Goal: Transaction & Acquisition: Book appointment/travel/reservation

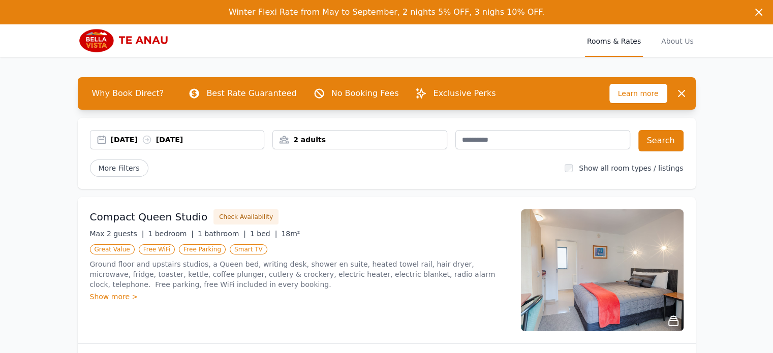
click at [126, 143] on div "[DATE] [DATE]" at bounding box center [188, 140] width 154 height 10
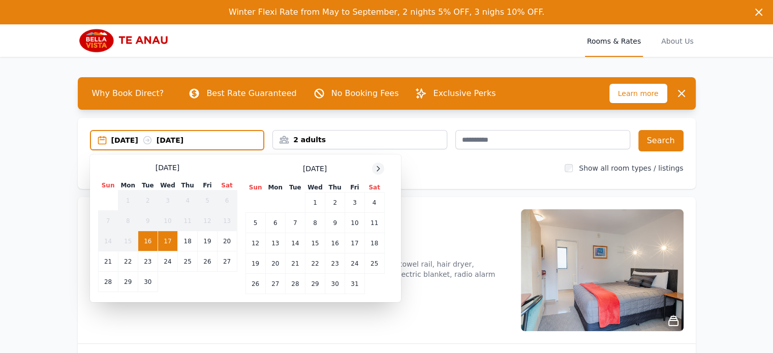
click at [380, 166] on icon at bounding box center [378, 169] width 8 height 8
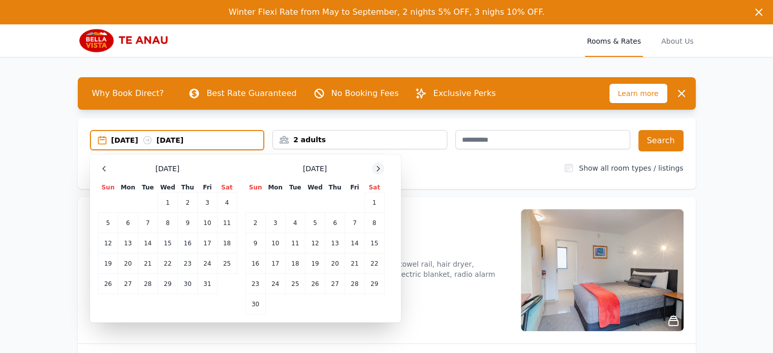
click at [379, 166] on icon at bounding box center [378, 169] width 8 height 8
click at [379, 167] on icon at bounding box center [378, 169] width 8 height 8
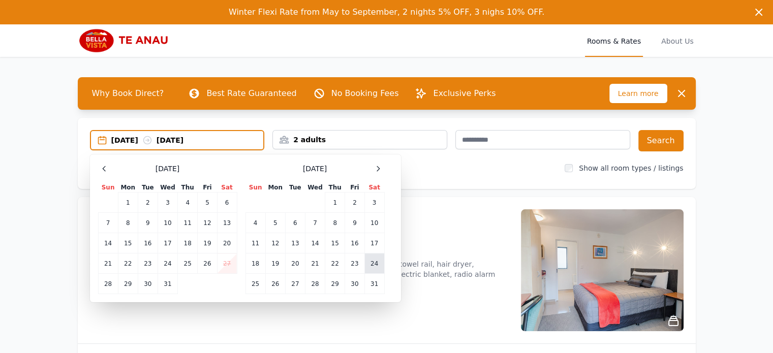
click at [383, 256] on td "24" at bounding box center [375, 264] width 20 height 20
click at [274, 280] on td "26" at bounding box center [275, 284] width 20 height 20
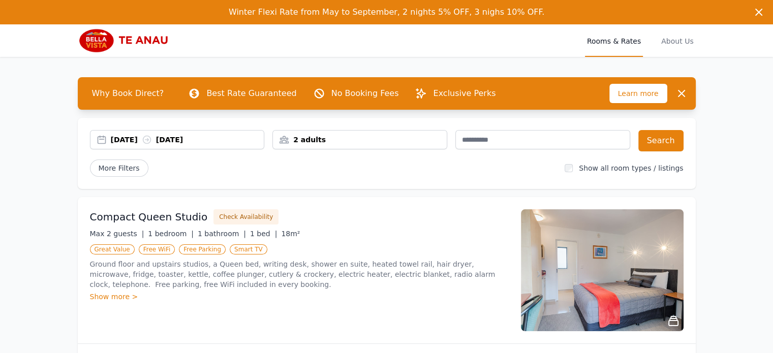
click at [326, 140] on div "2 adults" at bounding box center [360, 140] width 174 height 10
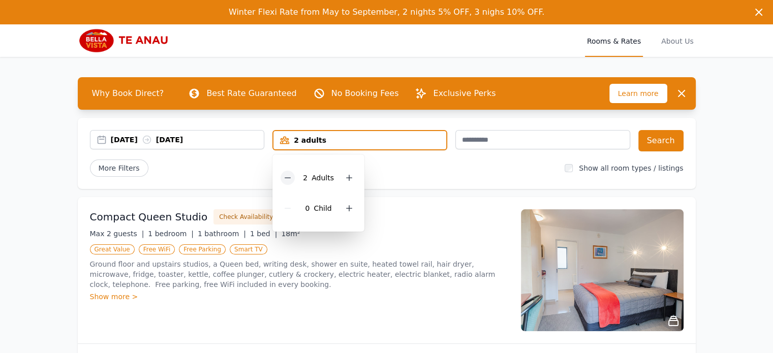
click at [286, 179] on icon at bounding box center [288, 178] width 8 height 8
click at [665, 136] on button "Search" at bounding box center [661, 140] width 45 height 21
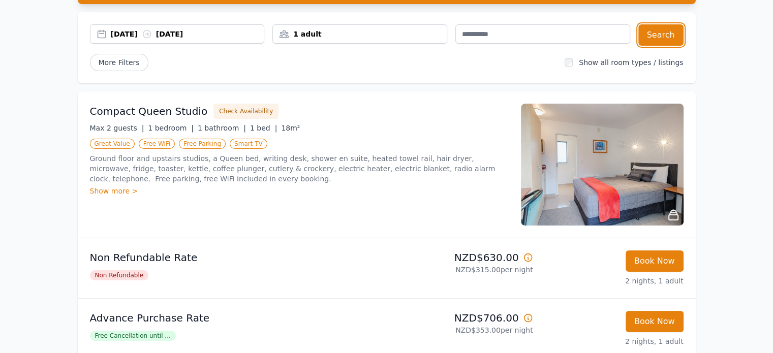
scroll to position [102, 0]
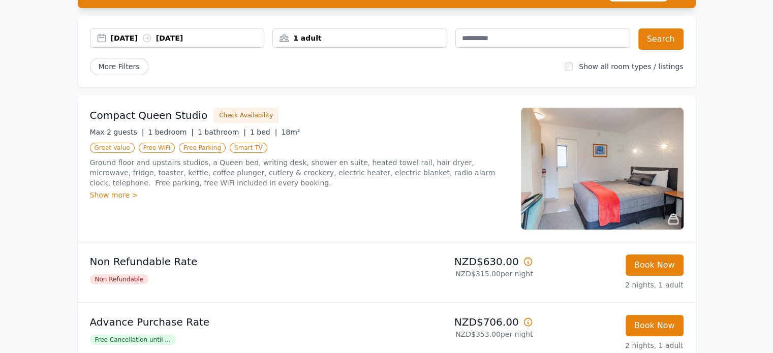
click at [657, 196] on img at bounding box center [602, 169] width 163 height 122
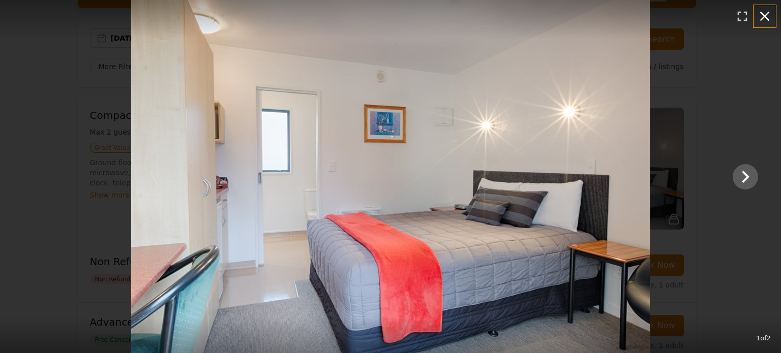
click at [763, 9] on icon "button" at bounding box center [764, 16] width 16 height 16
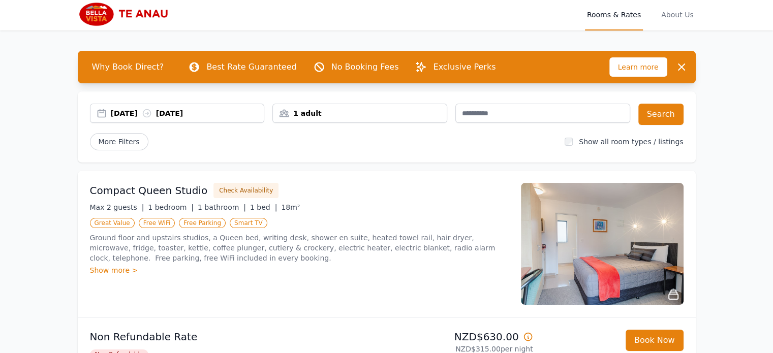
scroll to position [0, 0]
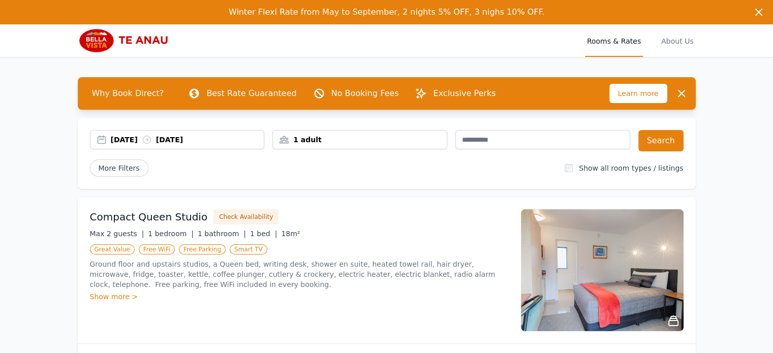
click at [196, 182] on div "[DATE] [DATE] 1 adult Search More Filters Show all room types / listings" at bounding box center [387, 153] width 618 height 71
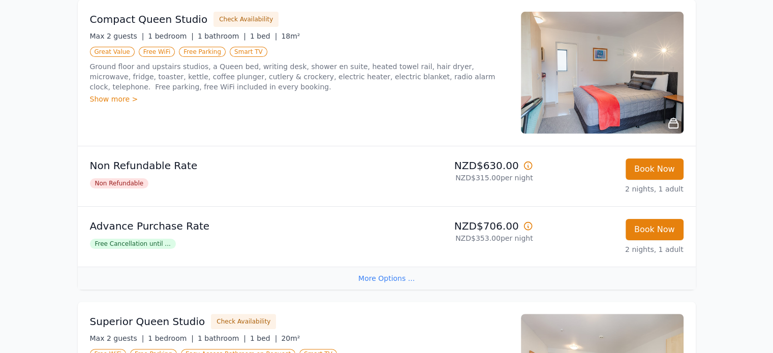
scroll to position [203, 0]
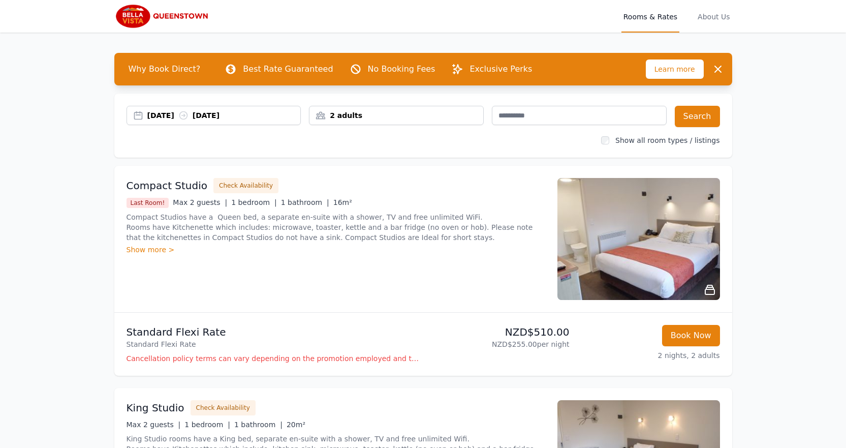
click at [400, 123] on div "2 adults" at bounding box center [396, 115] width 175 height 19
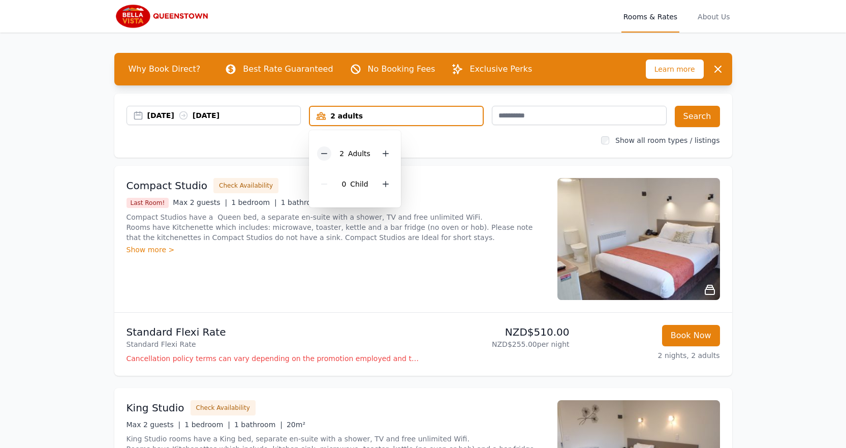
click at [327, 151] on icon at bounding box center [324, 153] width 8 height 8
click at [701, 117] on button "Search" at bounding box center [697, 116] width 45 height 21
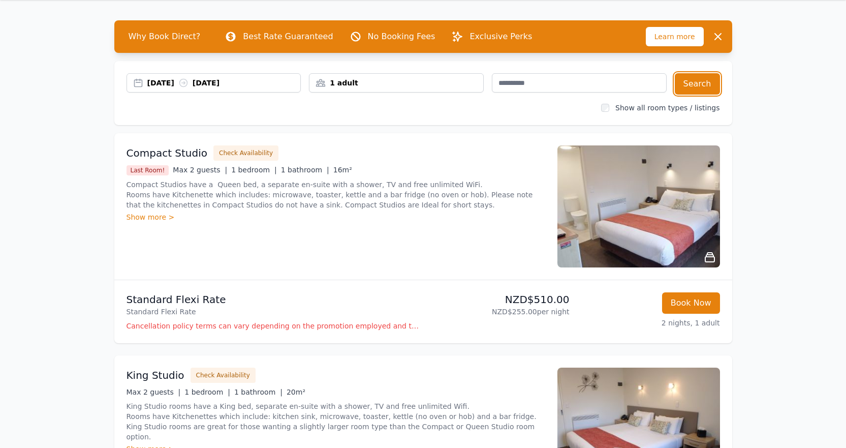
scroll to position [51, 0]
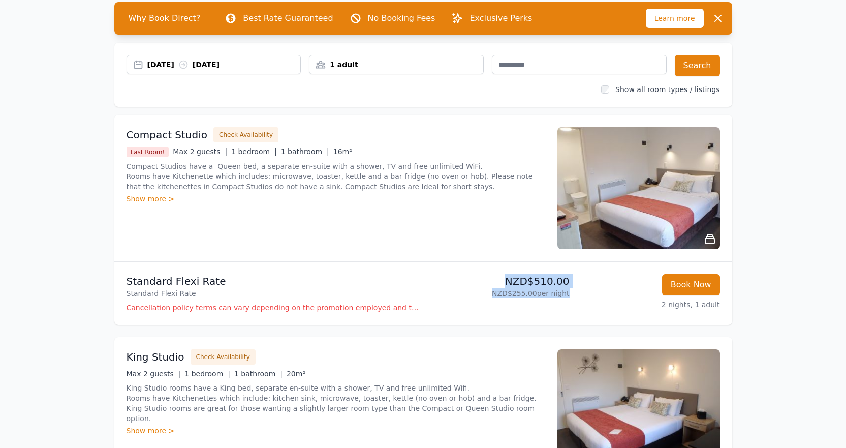
drag, startPoint x: 550, startPoint y: 279, endPoint x: 480, endPoint y: 280, distance: 70.2
click at [483, 279] on li "Standard Flexi Rate Standard Flexi Rate NZD$510.00 NZD$255.00 per night Book No…" at bounding box center [423, 293] width 618 height 63
click at [580, 299] on p "2 nights, 1 adult" at bounding box center [649, 304] width 142 height 10
drag, startPoint x: 565, startPoint y: 297, endPoint x: 519, endPoint y: 297, distance: 46.3
click at [519, 297] on li "Standard Flexi Rate Standard Flexi Rate NZD$510.00 NZD$255.00 per night Book No…" at bounding box center [423, 293] width 618 height 63
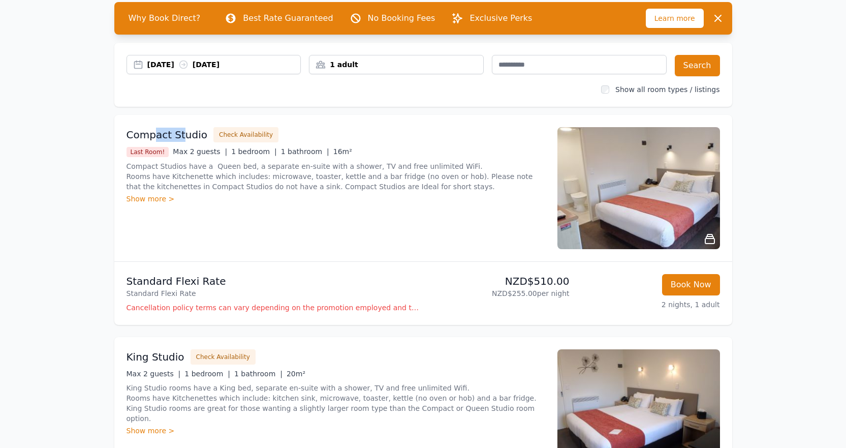
drag, startPoint x: 155, startPoint y: 134, endPoint x: 181, endPoint y: 139, distance: 27.4
click at [183, 139] on h3 "Compact Studio" at bounding box center [167, 135] width 81 height 14
click at [354, 212] on div "Compact Studio Check Availability Last Room! Max 2 guests | 1 bedroom | 1 bathr…" at bounding box center [336, 188] width 419 height 122
drag, startPoint x: 525, startPoint y: 291, endPoint x: 578, endPoint y: 295, distance: 53.5
click at [578, 295] on li "Standard Flexi Rate Standard Flexi Rate NZD$510.00 NZD$255.00 per night Book No…" at bounding box center [423, 293] width 618 height 63
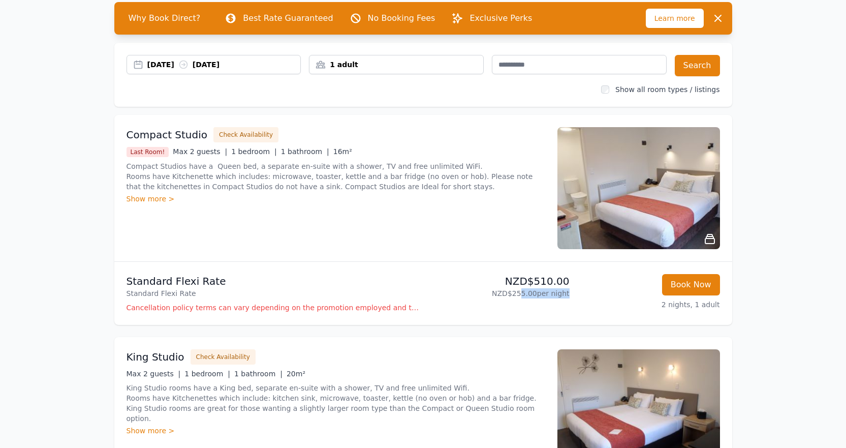
click at [578, 295] on div "Book Now 2 nights, 1 adult" at bounding box center [649, 293] width 142 height 39
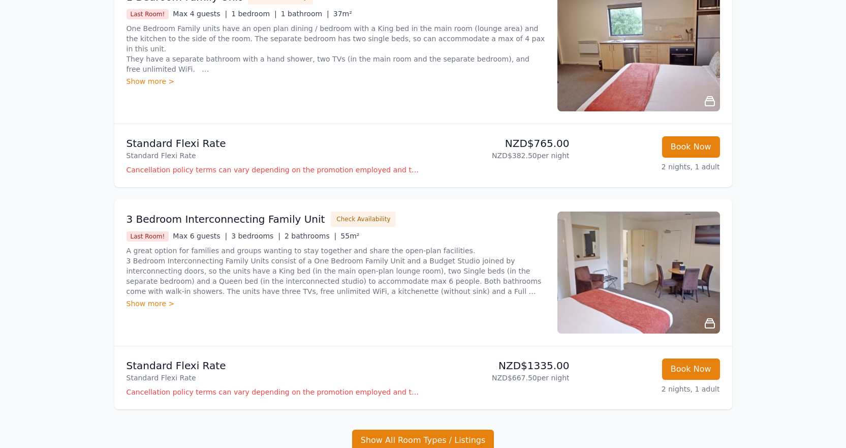
scroll to position [864, 0]
